Goal: Task Accomplishment & Management: Complete application form

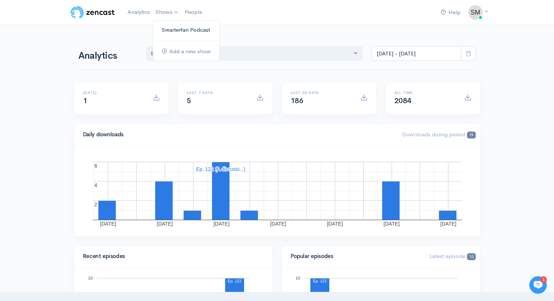
click at [168, 29] on link "Smarterfan Podcast" at bounding box center [186, 30] width 67 height 13
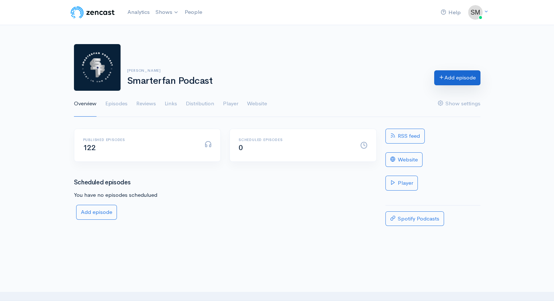
click at [456, 76] on link "Add episode" at bounding box center [457, 77] width 46 height 15
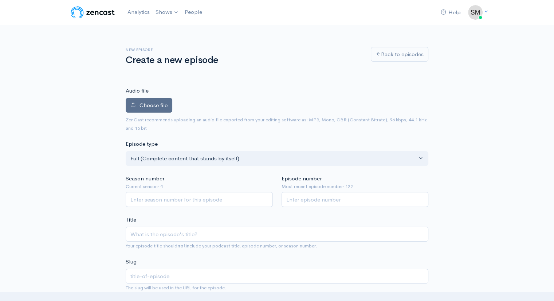
click at [153, 103] on span "Choose file" at bounding box center [153, 105] width 28 height 7
click at [0, 0] on input "Choose file" at bounding box center [0, 0] width 0 height 0
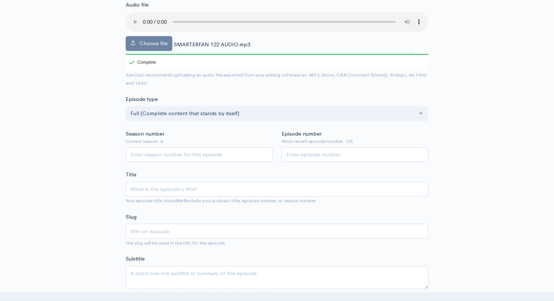
scroll to position [89, 0]
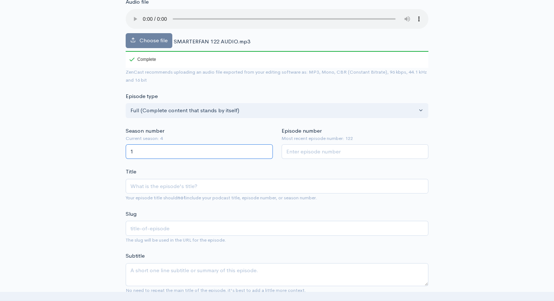
click at [264, 149] on input "1" at bounding box center [199, 151] width 147 height 15
click at [264, 149] on input "2" at bounding box center [199, 151] width 147 height 15
click at [264, 149] on input "3" at bounding box center [199, 151] width 147 height 15
type input "4"
click at [264, 149] on input "4" at bounding box center [199, 151] width 147 height 15
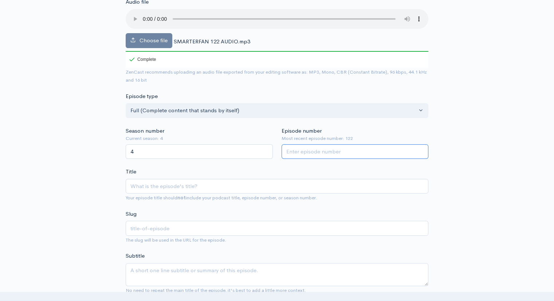
click at [337, 150] on input "Episode number" at bounding box center [355, 151] width 147 height 15
type input "123"
click at [185, 188] on input "Title" at bounding box center [277, 186] width 303 height 15
type input "E"
type input "e"
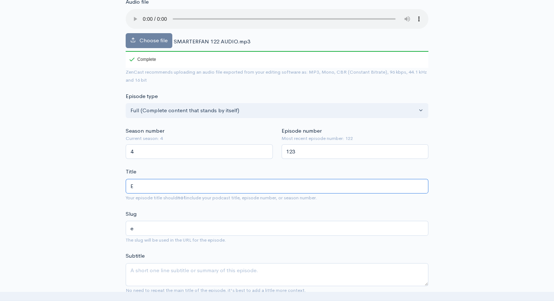
type input "Ed"
type input "ed"
type input "Edd"
type input "edd"
type input "Eddi"
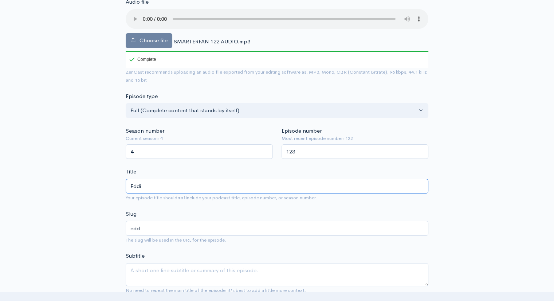
type input "eddi"
type input "[PERSON_NAME]"
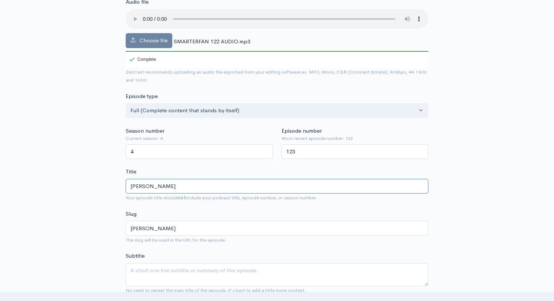
type input "[PERSON_NAME]"
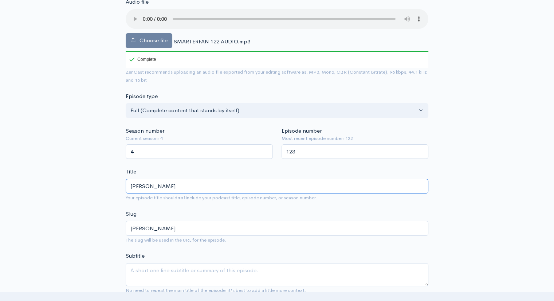
type input "[PERSON_NAME]"
type input "[PERSON_NAME]-giacom"
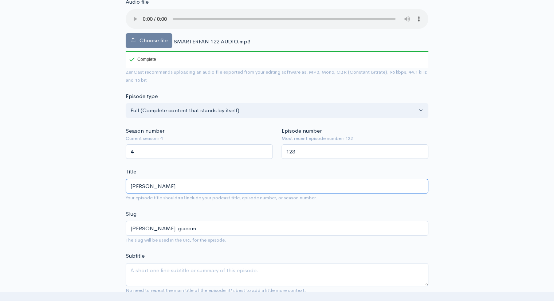
type input "[PERSON_NAME]"
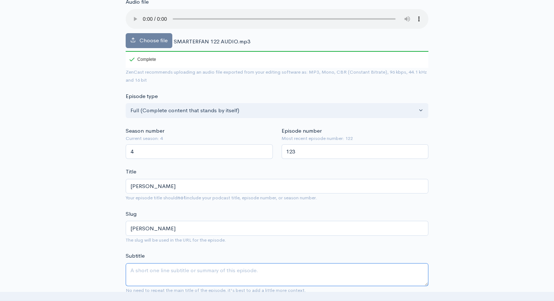
click at [173, 274] on textarea "Subtitle" at bounding box center [277, 274] width 303 height 23
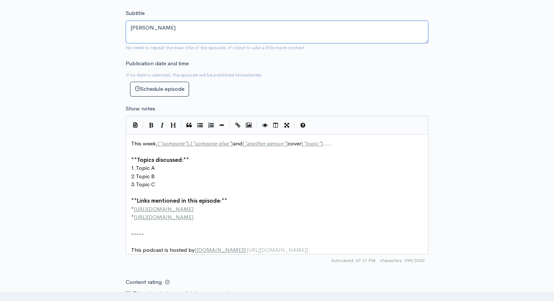
scroll to position [336, 0]
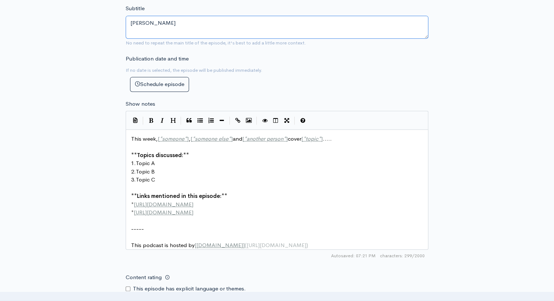
type textarea "[PERSON_NAME]"
click at [185, 138] on span "*" at bounding box center [185, 138] width 3 height 7
type textarea "[PERSON_NAME]"
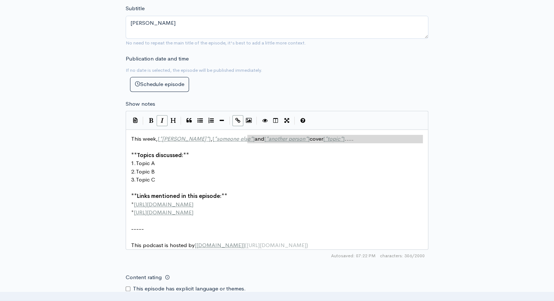
type textarea "*] and [*another person*] cover [*topic*]....."
click at [250, 139] on span "*" at bounding box center [251, 138] width 3 height 7
type textarea "D"
type textarea "[PERSON_NAME] Dart"
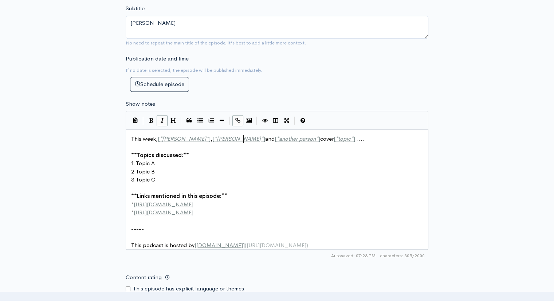
scroll to position [3, 31]
click at [328, 137] on span "*" at bounding box center [329, 138] width 3 height 7
type textarea "[PERSON_NAME]"
click at [370, 137] on span "*" at bounding box center [371, 138] width 3 height 7
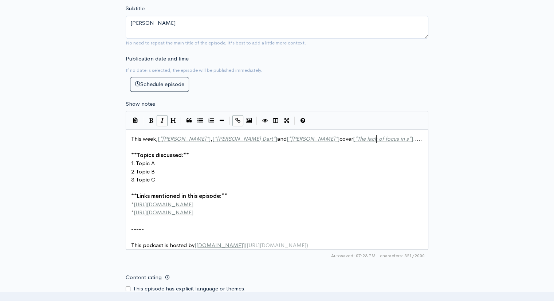
scroll to position [3, 54]
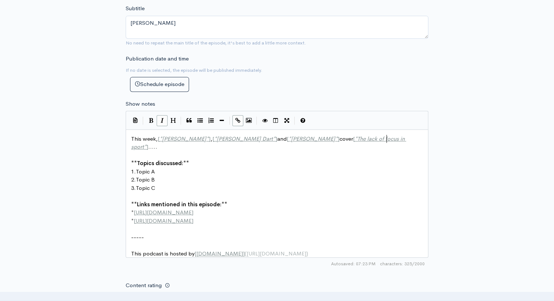
type textarea "The lack of focus in sports"
drag, startPoint x: 165, startPoint y: 162, endPoint x: 172, endPoint y: 164, distance: 7.2
click at [166, 168] on pre "1. Topic A" at bounding box center [280, 172] width 300 height 8
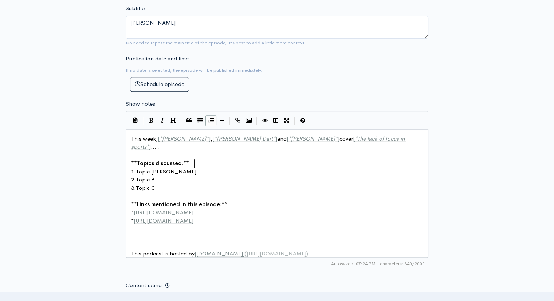
type textarea "-[PERSON_NAME]"
click at [163, 176] on pre "2. Topic B" at bounding box center [280, 180] width 300 height 8
type textarea "-The [US_STATE] Buffaloes"
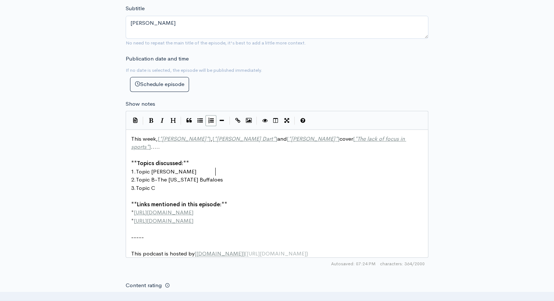
scroll to position [3, 60]
click at [166, 192] on pre "​" at bounding box center [280, 196] width 300 height 8
click at [159, 184] on pre "3. Topic C" at bounding box center [280, 188] width 300 height 8
type textarea "-NFL Wk 4"
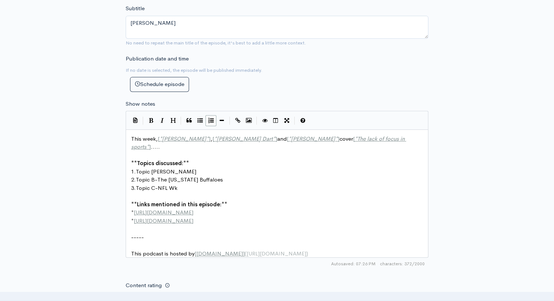
scroll to position [3, 26]
click at [134, 151] on pre "​" at bounding box center [280, 155] width 300 height 8
type textarea "we will discsuu"
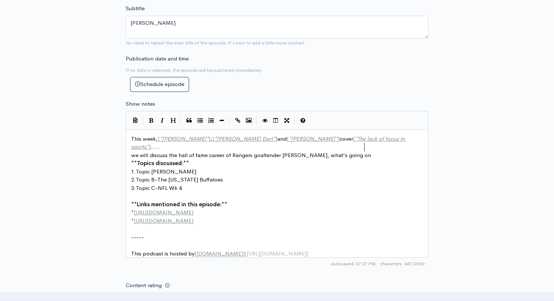
type textarea "uss the hall of fame career of Rangers goaltender [PERSON_NAME], what's going o…"
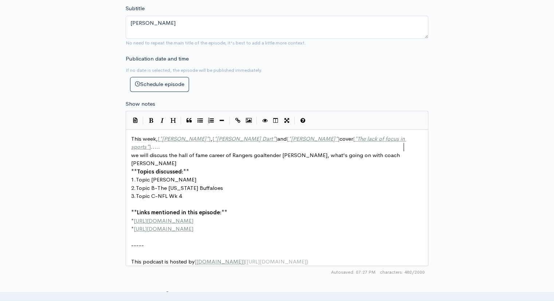
scroll to position [3, 42]
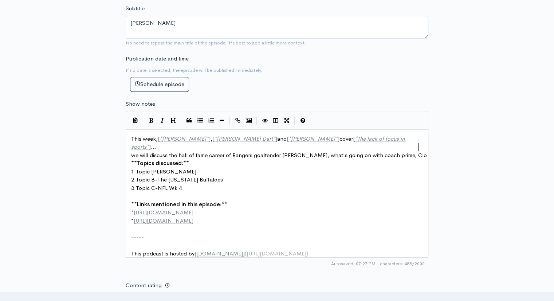
type textarea "with coach prime, Cloo"
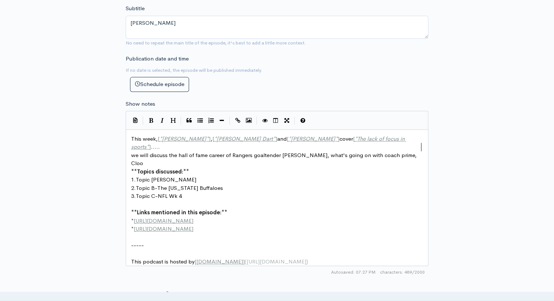
scroll to position [3, 56]
type textarea "olorado, s"
type textarea "and their lack of focus, [PERSON_NAME] and the Jets, the Giants, V"
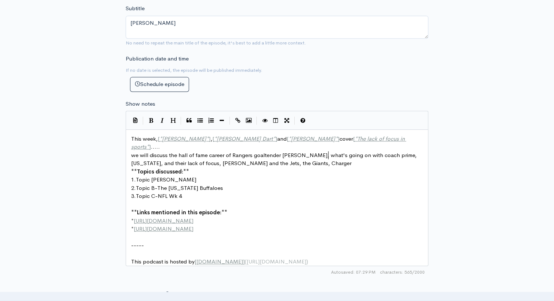
type textarea "Chargers"
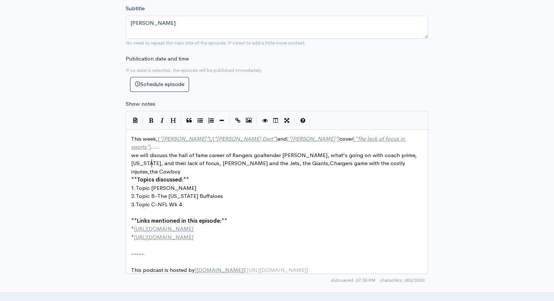
scroll to position [3, 127]
type textarea "Chargers game with the costly injuries,the Cowboys, p"
type textarea "Packers game, and the k"
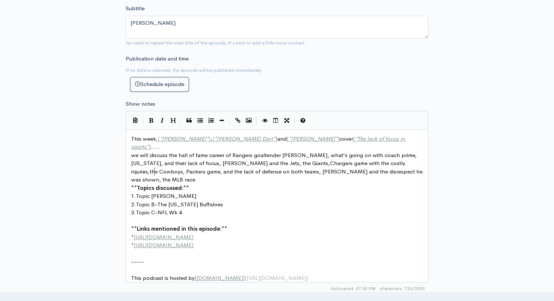
scroll to position [3, 229]
type textarea "lack of defense on both teams, [PERSON_NAME] and the disrespect he was shown, t…"
type textarea "at went down to the wire, and the series bete"
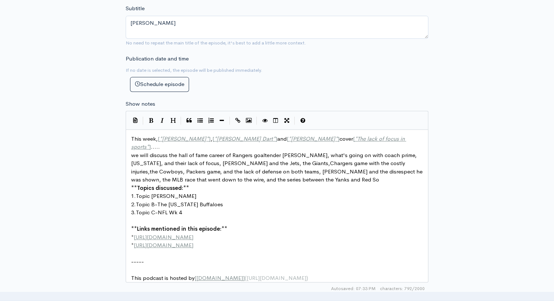
type textarea "ween the Yanks and Red Sox"
click at [305, 155] on span "we will discuss the hall of fame career of Rangers goaltender [PERSON_NAME], wh…" at bounding box center [277, 167] width 293 height 32
click at [307, 155] on span "we will discuss the hall of fame career of Rangers goaltender [PERSON_NAME], wh…" at bounding box center [277, 167] width 293 height 32
type textarea "/"
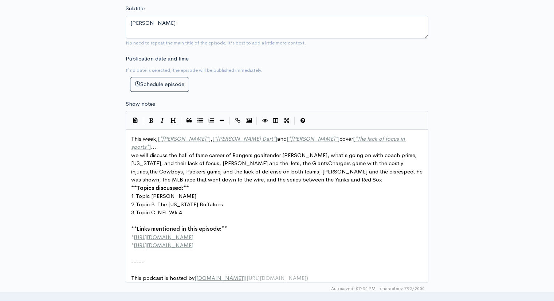
scroll to position [3, 3]
click at [155, 163] on span "we will discuss the hall of fame career of Rangers goaltender [PERSON_NAME], wh…" at bounding box center [277, 167] width 293 height 32
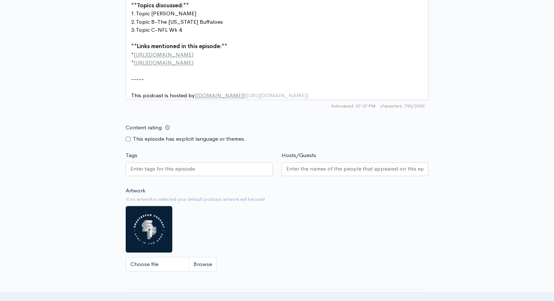
scroll to position [526, 0]
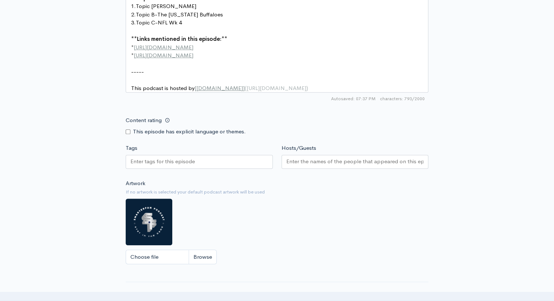
type textarea "/"
click at [345, 160] on input "Hosts/Guests" at bounding box center [355, 161] width 138 height 8
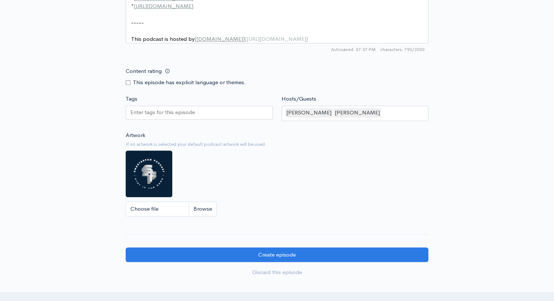
scroll to position [580, 0]
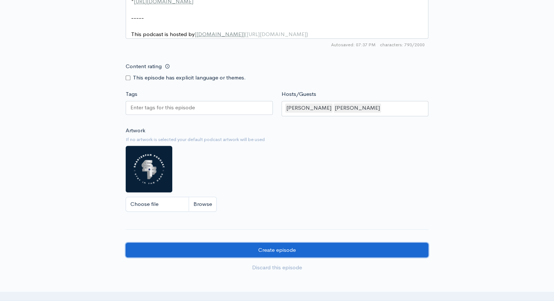
click at [310, 247] on input "Create episode" at bounding box center [277, 250] width 303 height 15
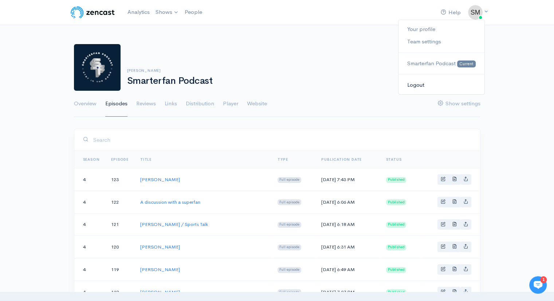
click at [416, 84] on link "Logout" at bounding box center [441, 85] width 86 height 13
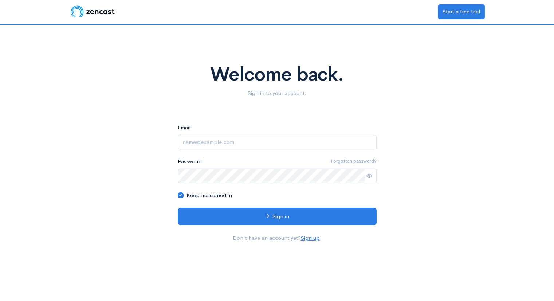
type input "[EMAIL_ADDRESS][DOMAIN_NAME]"
